Goal: Find contact information: Find contact information

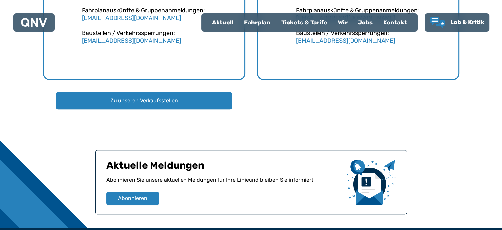
scroll to position [660, 0]
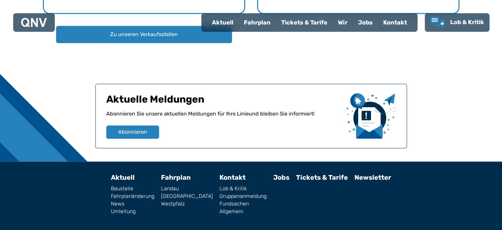
click at [187, 195] on link "[GEOGRAPHIC_DATA]" at bounding box center [187, 195] width 52 height 5
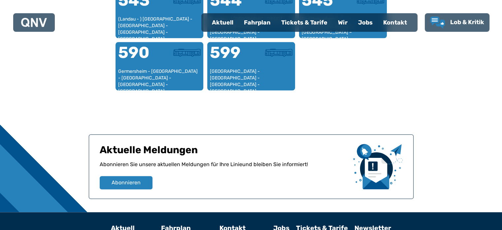
scroll to position [789, 0]
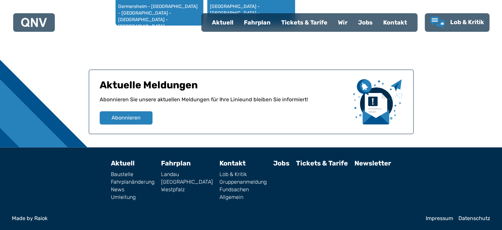
click at [441, 215] on link "Impressum" at bounding box center [439, 217] width 27 height 5
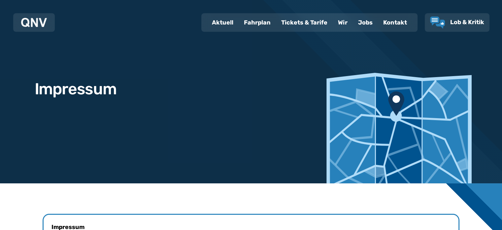
scroll to position [132, 0]
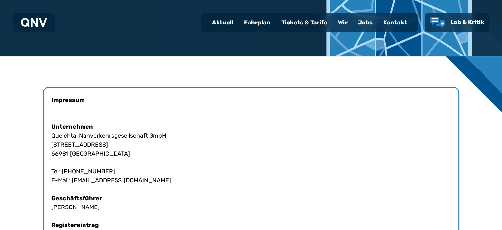
drag, startPoint x: 72, startPoint y: 180, endPoint x: 124, endPoint y: 182, distance: 52.5
copy div "[EMAIL_ADDRESS][DOMAIN_NAME]"
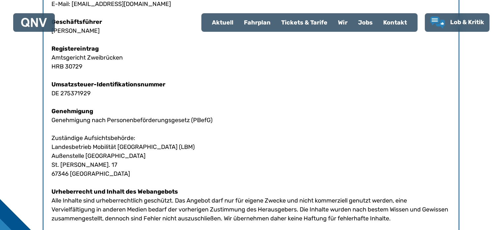
scroll to position [231, 0]
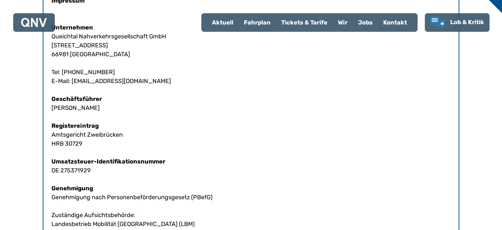
click at [473, 67] on div at bounding box center [251, 160] width 502 height 406
drag, startPoint x: 71, startPoint y: 80, endPoint x: 126, endPoint y: 81, distance: 54.8
click at [128, 81] on div "Impressum Unternehmen Queichtal Nahverkehrsgesellschaft GmbH [STREET_ADDRESS] T…" at bounding box center [251, 161] width 417 height 348
copy div "[EMAIL_ADDRESS][DOMAIN_NAME]"
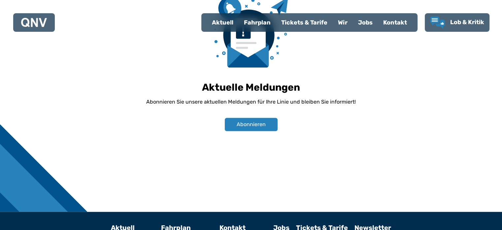
scroll to position [505, 0]
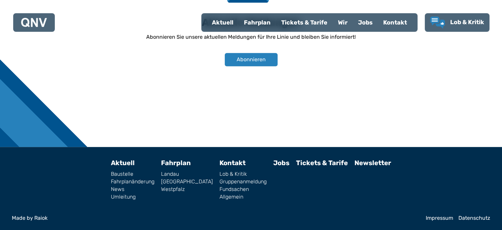
click at [432, 218] on link "Impressum" at bounding box center [439, 217] width 27 height 5
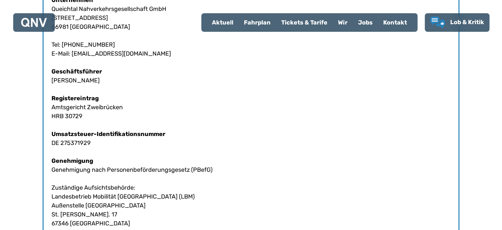
scroll to position [264, 0]
